Goal: Task Accomplishment & Management: Manage account settings

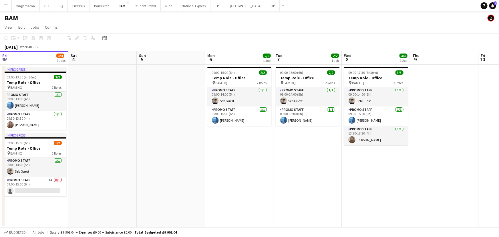
scroll to position [0, 152]
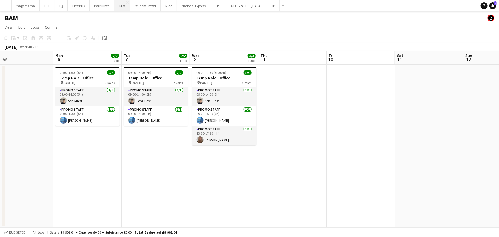
click at [115, 8] on button "BAM Close" at bounding box center [122, 5] width 16 height 11
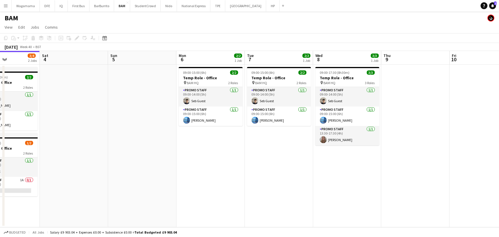
scroll to position [0, 242]
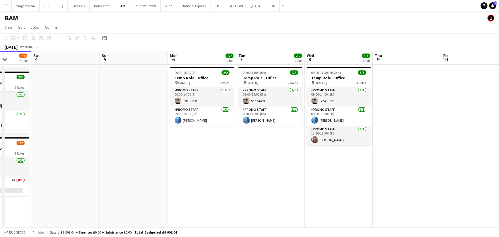
drag, startPoint x: 225, startPoint y: 78, endPoint x: 128, endPoint y: 77, distance: 96.9
click at [128, 77] on app-calendar-viewport "Tue 30 Wed 1 1/1 1 Job Thu 2 1/3 2 Jobs Fri 3 3/4 2 Jobs Sat 4 Sun 5 Mon 6 2/2 …" at bounding box center [249, 139] width 499 height 176
click at [208, 134] on app-date-cell "09:00-15:00 (6h) 2/2 Temp Role - Office pin BAM HQ 2 Roles Promo Staff [DATE] 0…" at bounding box center [202, 146] width 68 height 162
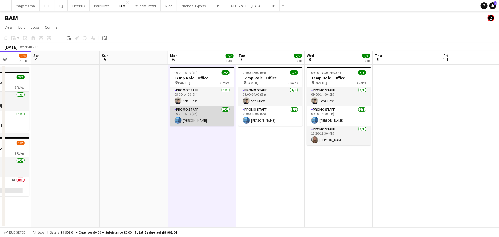
click at [208, 123] on app-card-role "Promo Staff [DATE] 09:00-15:00 (6h) [PERSON_NAME]" at bounding box center [202, 115] width 64 height 19
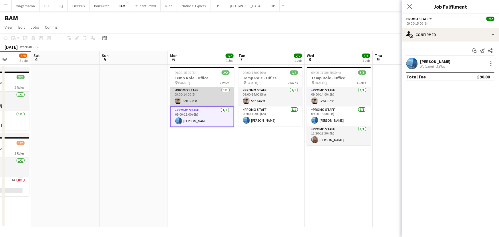
click at [206, 102] on app-card-role "Promo Staff [DATE] 09:00-14:00 (5h) Seb Guest" at bounding box center [202, 96] width 64 height 19
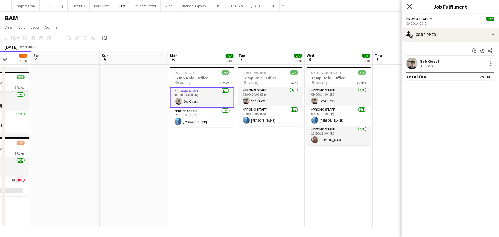
click at [408, 5] on icon at bounding box center [409, 6] width 5 height 5
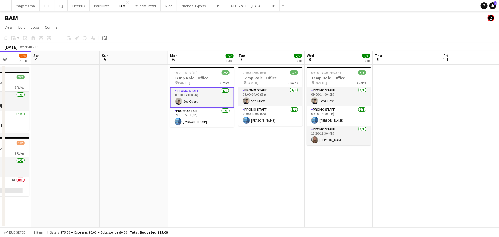
click at [212, 148] on app-date-cell "09:00-15:00 (6h) 2/2 Temp Role - Office pin BAM HQ 2 Roles Promo Staff [DATE] 0…" at bounding box center [202, 146] width 68 height 162
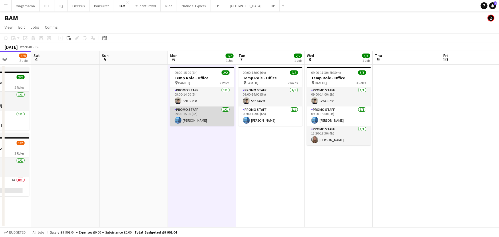
click at [212, 121] on app-card-role "Promo Staff [DATE] 09:00-15:00 (6h) [PERSON_NAME]" at bounding box center [202, 115] width 64 height 19
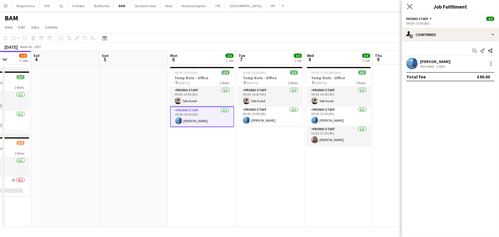
click at [413, 6] on app-icon "Close pop-in" at bounding box center [410, 7] width 8 height 8
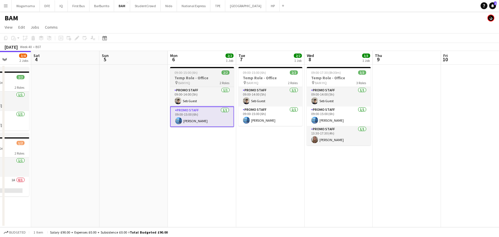
click at [195, 81] on div "pin BAM HQ 2 Roles" at bounding box center [202, 82] width 64 height 5
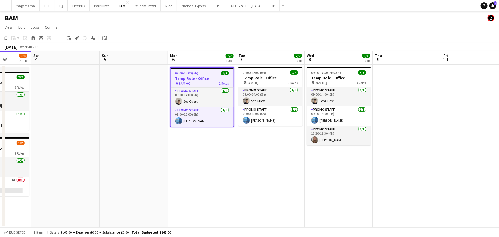
drag, startPoint x: 200, startPoint y: 77, endPoint x: 132, endPoint y: 120, distance: 80.0
click at [132, 120] on app-date-cell at bounding box center [134, 146] width 68 height 162
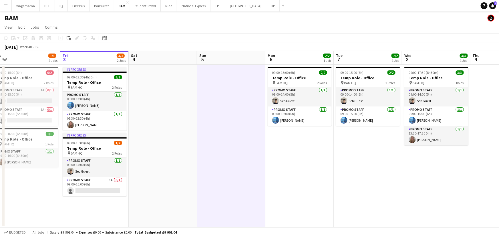
scroll to position [0, 123]
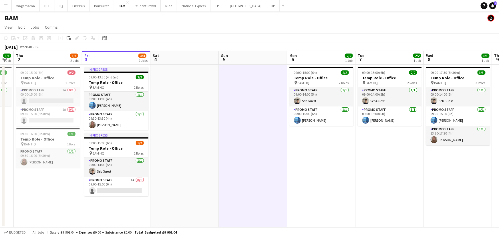
drag, startPoint x: 222, startPoint y: 113, endPoint x: 244, endPoint y: 115, distance: 21.5
click at [244, 115] on app-calendar-viewport "Tue 30 Wed 1 1/1 1 Job Thu 2 1/3 2 Jobs Fri 3 3/4 2 Jobs Sat 4 Sun 5 Mon 6 2/2 …" at bounding box center [249, 139] width 499 height 176
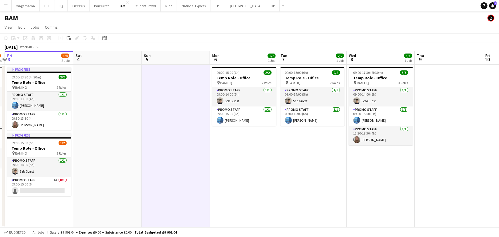
drag, startPoint x: 245, startPoint y: 126, endPoint x: 184, endPoint y: 130, distance: 61.3
click at [182, 129] on app-calendar-viewport "Tue 30 Wed 1 1/1 1 Job Thu 2 1/3 2 Jobs Fri 3 3/4 2 Jobs Sat 4 Sun 5 Mon 6 2/2 …" at bounding box center [249, 139] width 499 height 176
click at [226, 112] on app-card-role "Promo Staff [DATE] 09:00-15:00 (6h) [PERSON_NAME]" at bounding box center [244, 115] width 64 height 19
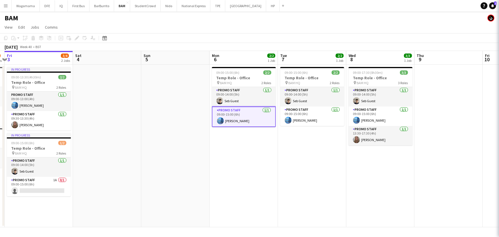
click at [240, 146] on app-date-cell "09:00-15:00 (6h) 2/2 Temp Role - Office pin BAM HQ 2 Roles Promo Staff [DATE] 0…" at bounding box center [244, 146] width 68 height 162
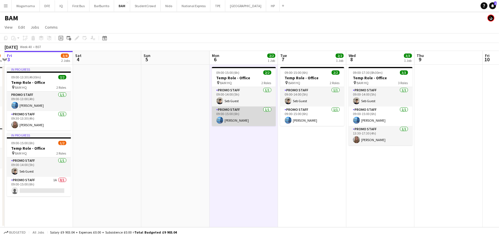
click at [252, 111] on app-card-role "Promo Staff [DATE] 09:00-15:00 (6h) [PERSON_NAME]" at bounding box center [244, 115] width 64 height 19
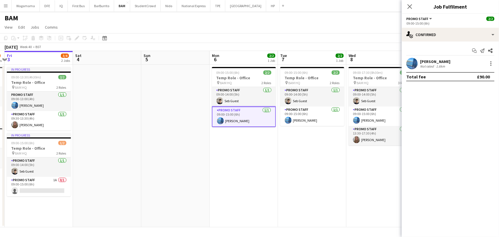
click at [414, 7] on div "Close pop-in" at bounding box center [410, 6] width 16 height 13
click at [410, 7] on icon at bounding box center [409, 6] width 5 height 5
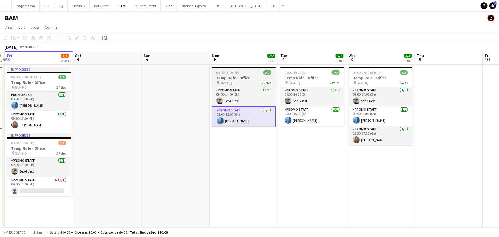
click at [236, 71] on span "09:00-15:00 (6h)" at bounding box center [227, 72] width 23 height 4
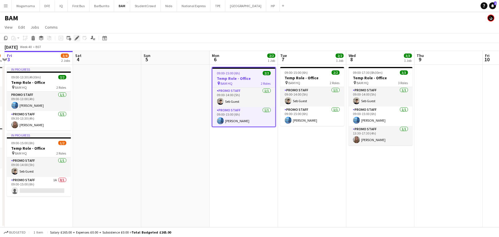
click at [75, 41] on div "Edit" at bounding box center [76, 38] width 7 height 7
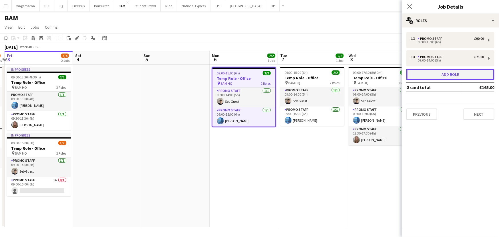
click at [452, 76] on button "Add role" at bounding box center [450, 74] width 88 height 11
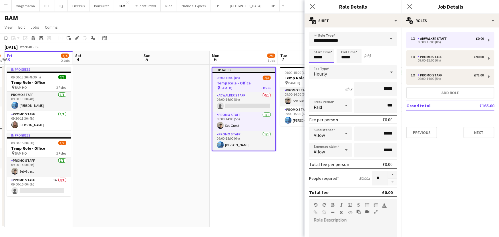
click at [317, 57] on input "*****" at bounding box center [321, 56] width 25 height 14
type input "*****"
click at [345, 56] on input "*****" at bounding box center [349, 56] width 25 height 14
type input "*****"
click at [349, 38] on input "**********" at bounding box center [353, 39] width 88 height 14
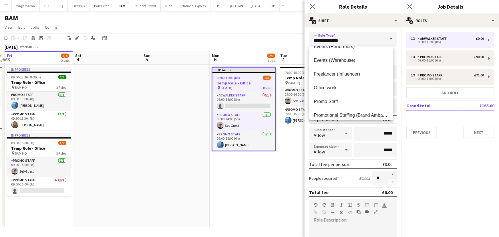
scroll to position [208, 0]
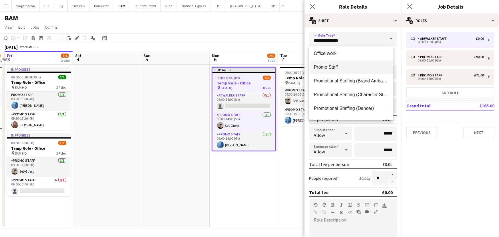
click at [343, 63] on mat-option "Promo Staff" at bounding box center [351, 67] width 84 height 14
type input "**********"
